Goal: Task Accomplishment & Management: Use online tool/utility

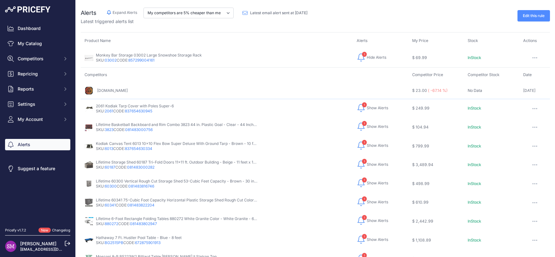
click at [321, 27] on div "Alerts Hide Alerts Expand Alerts My competitors are 5% cheaper than me" at bounding box center [316, 147] width 480 height 295
click at [172, 37] on div "Alerts Hide Alerts Expand Alerts My competitors are 5% cheaper than me" at bounding box center [316, 147] width 480 height 295
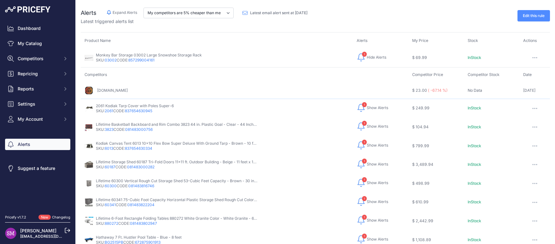
scroll to position [47, 0]
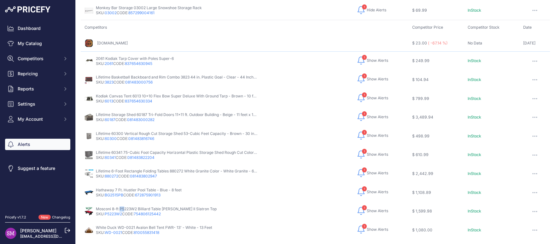
click at [367, 209] on span "Show Alerts" at bounding box center [377, 211] width 21 height 5
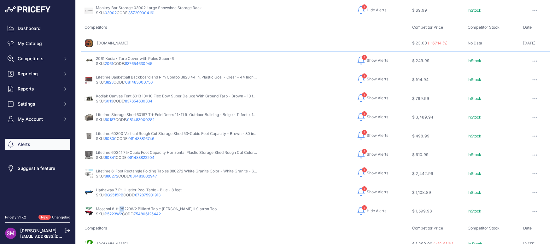
scroll to position [75, 0]
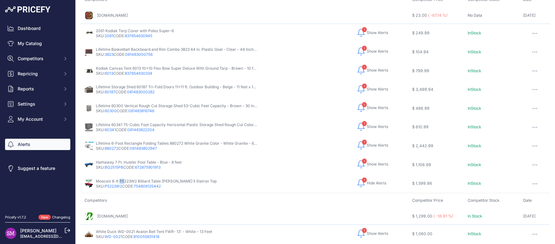
click at [105, 214] on link "webstaurantstore.com" at bounding box center [112, 216] width 31 height 5
click at [369, 33] on span "Show Alerts" at bounding box center [377, 32] width 21 height 5
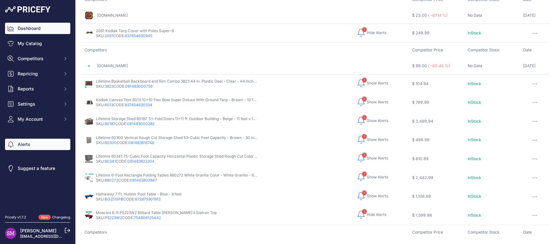
click at [19, 29] on link "Dashboard" at bounding box center [37, 28] width 65 height 11
